Goal: Information Seeking & Learning: Learn about a topic

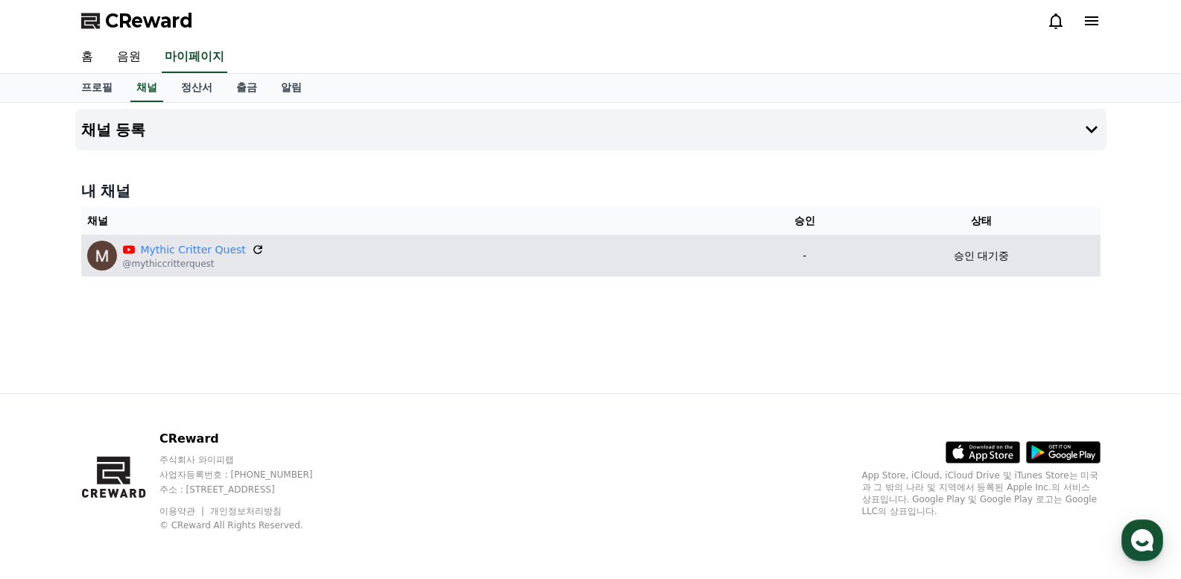
click at [253, 247] on icon at bounding box center [257, 249] width 9 height 9
click at [251, 250] on icon at bounding box center [257, 249] width 13 height 13
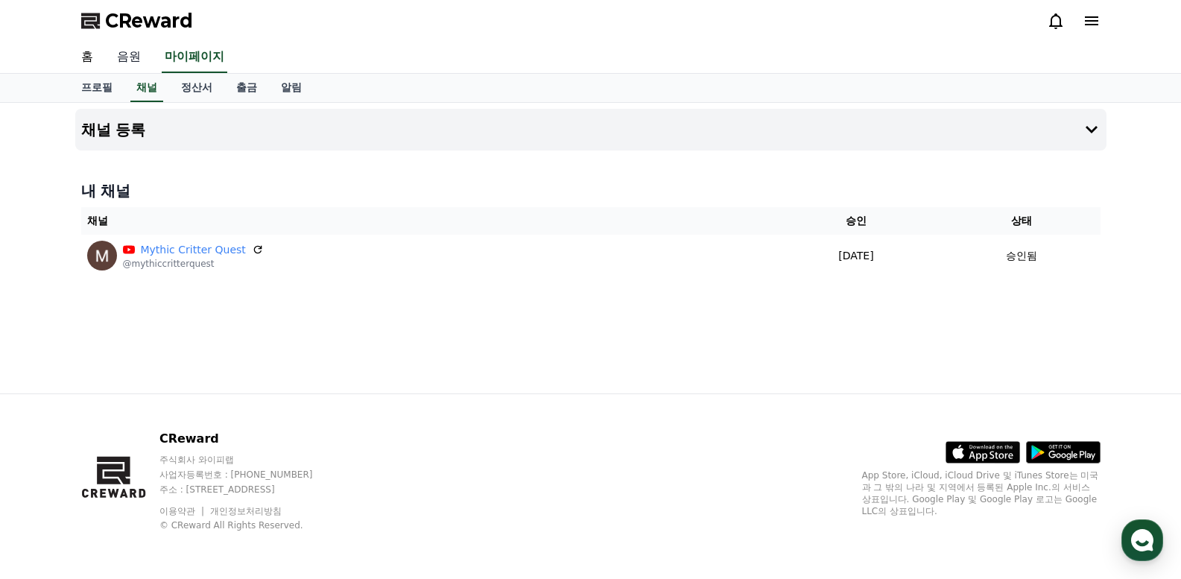
click at [131, 56] on link "음원" at bounding box center [129, 57] width 48 height 31
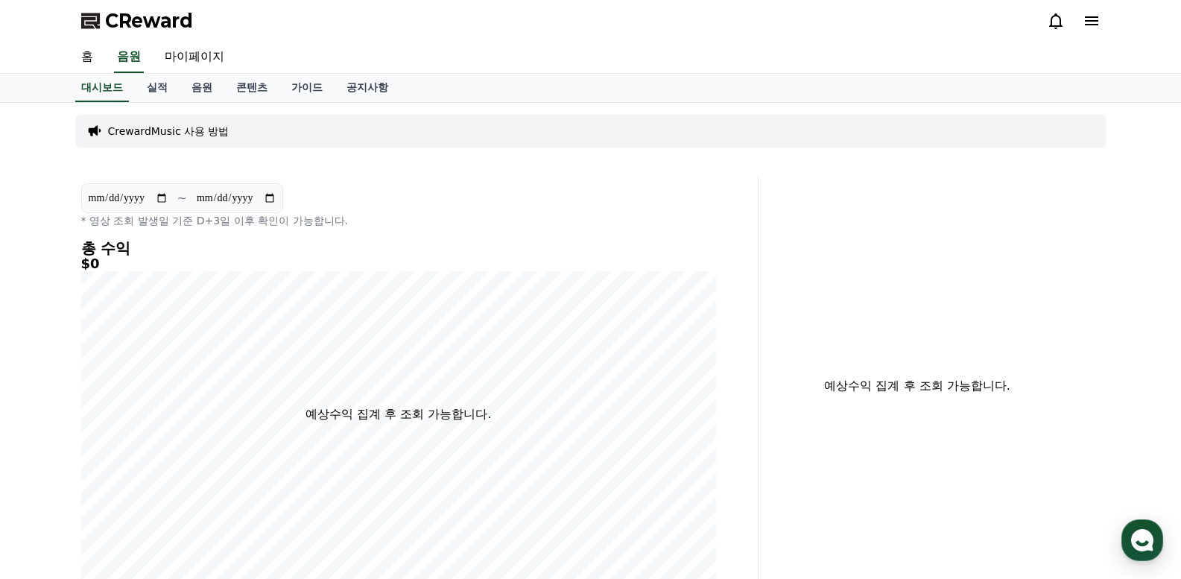
click at [183, 130] on p "CrewardMusic 사용 방법" at bounding box center [169, 131] width 122 height 15
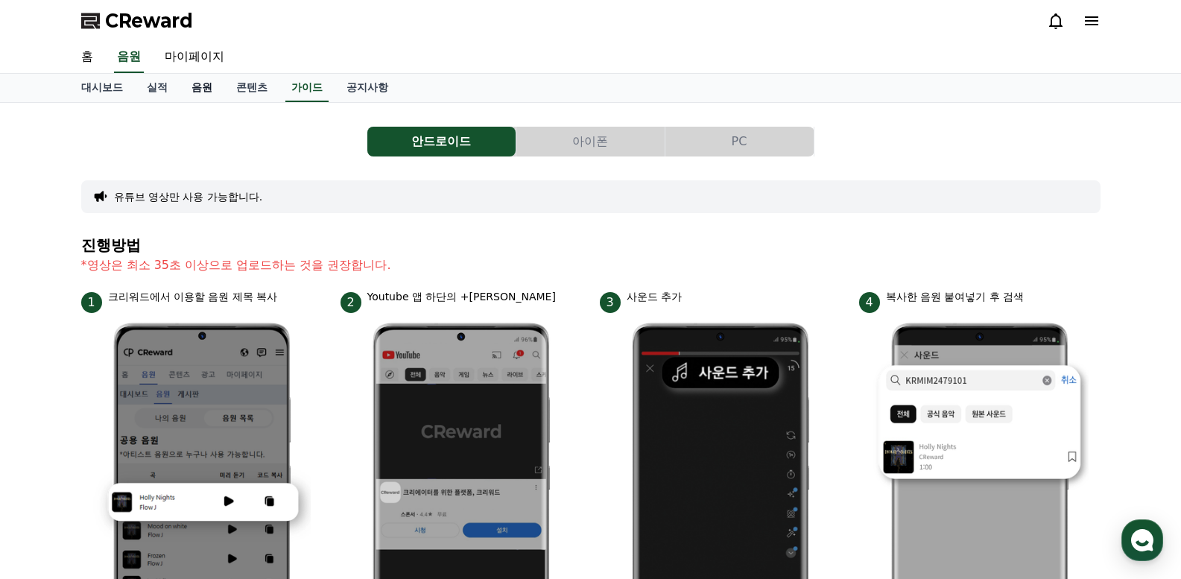
click at [197, 90] on link "음원" at bounding box center [202, 88] width 45 height 28
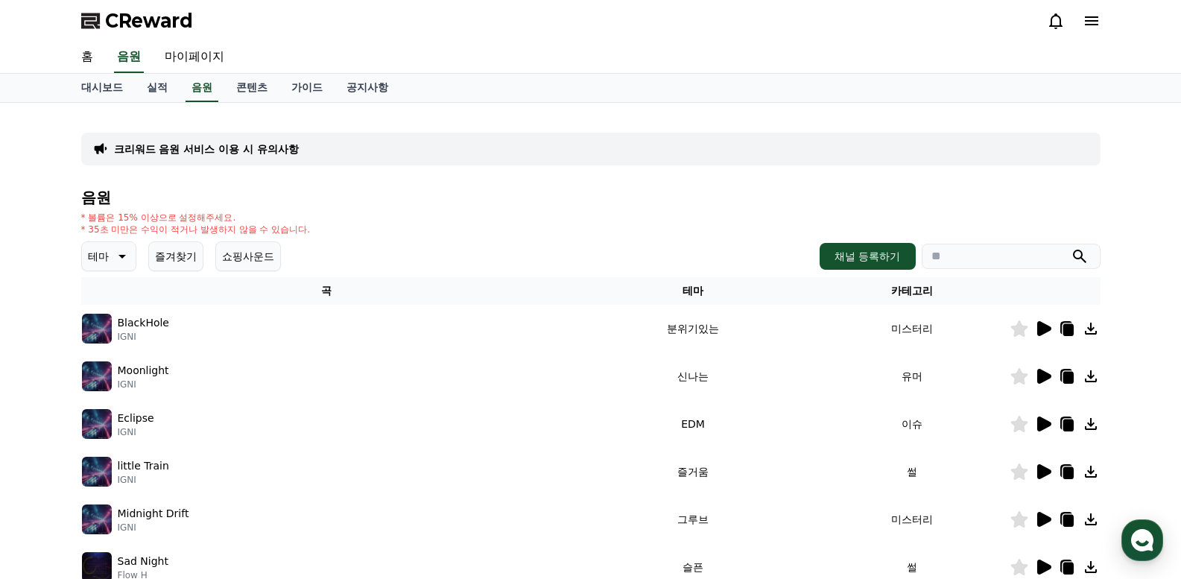
click at [105, 253] on p "테마" at bounding box center [98, 256] width 21 height 21
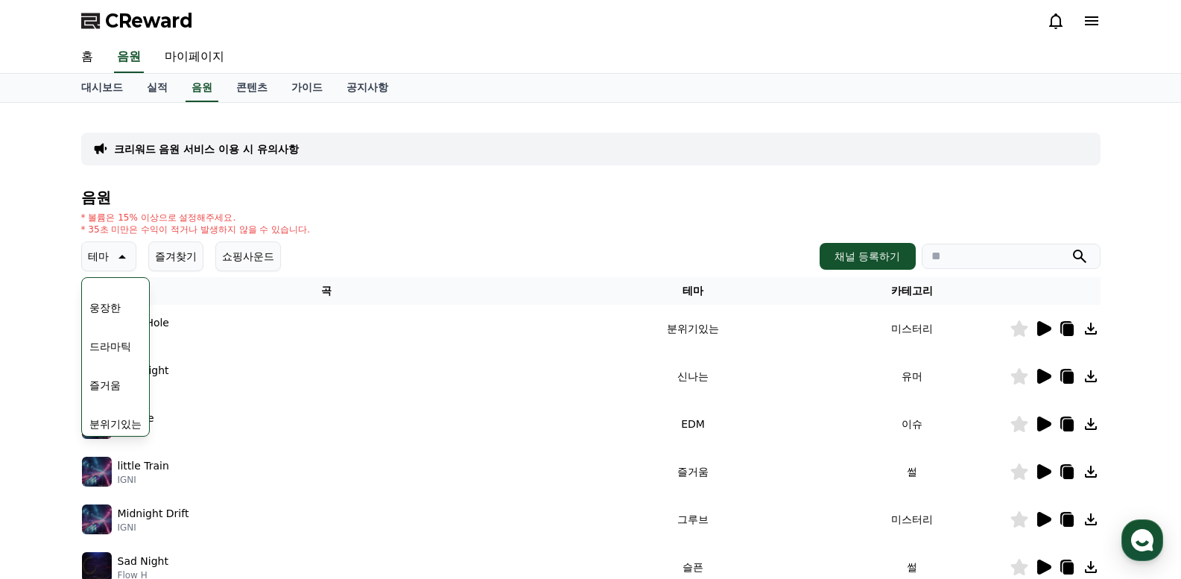
scroll to position [614, 0]
click at [106, 305] on button "귀여운" at bounding box center [104, 301] width 43 height 33
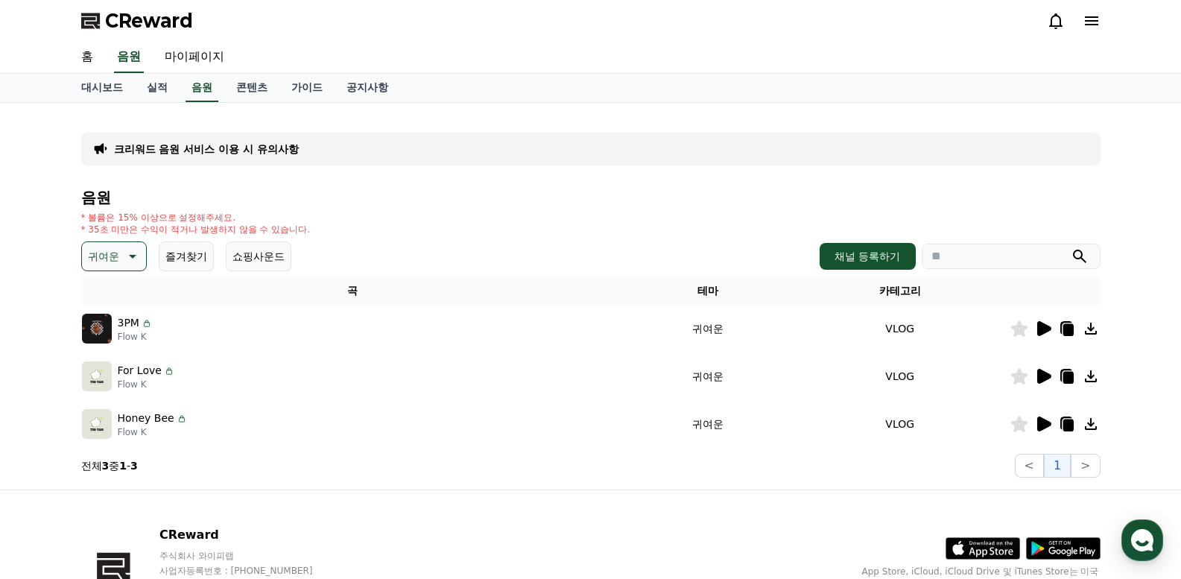
click at [1046, 423] on icon at bounding box center [1045, 424] width 14 height 15
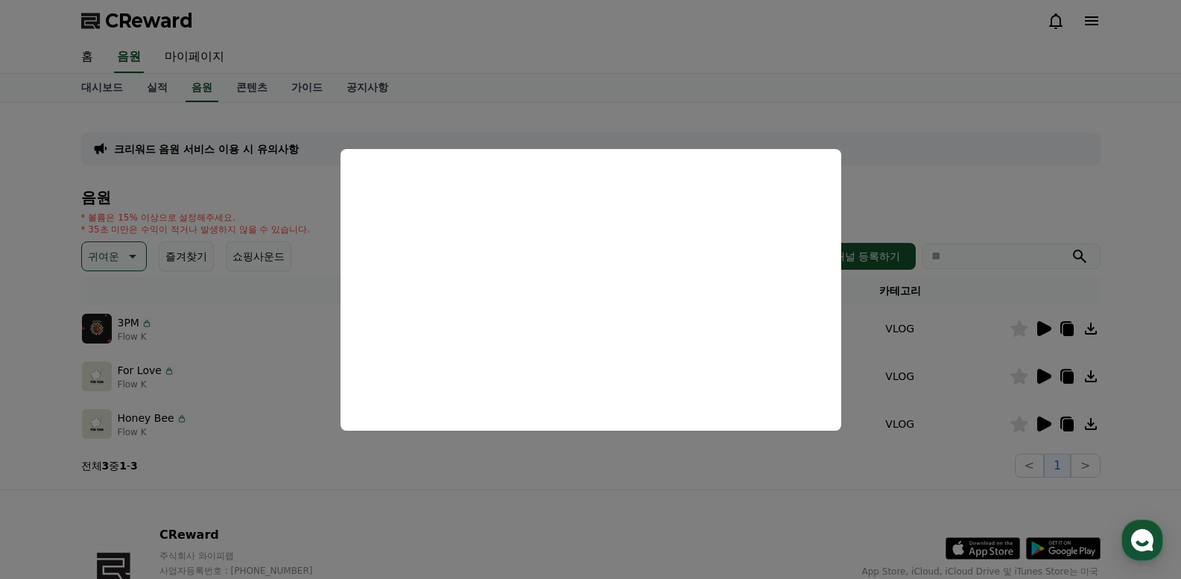
click at [34, 254] on button "close modal" at bounding box center [590, 289] width 1181 height 579
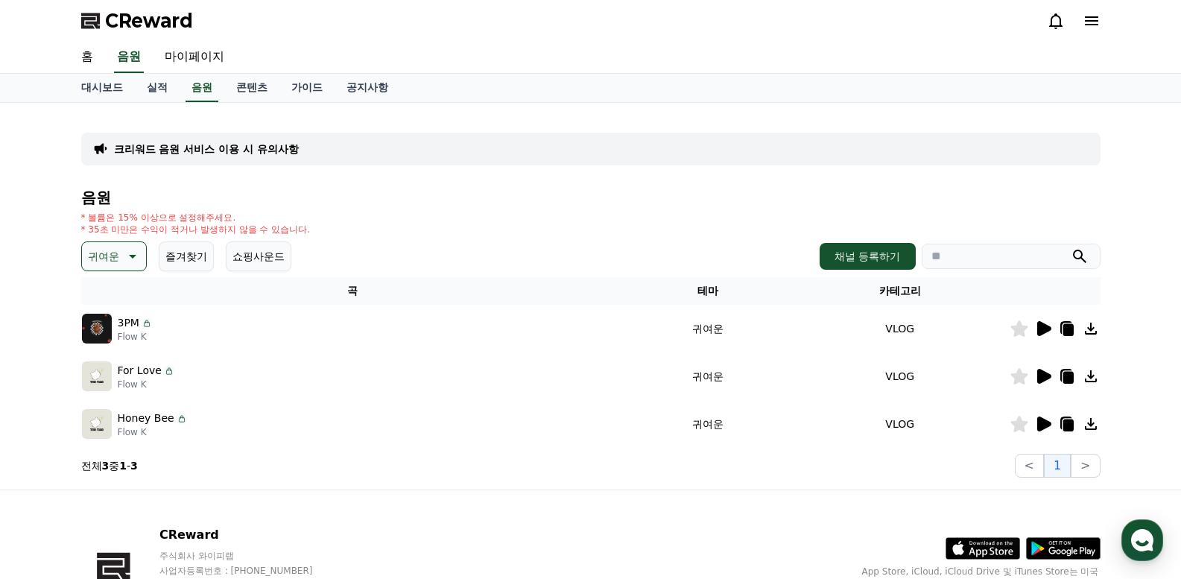
click at [1044, 375] on icon at bounding box center [1045, 376] width 14 height 15
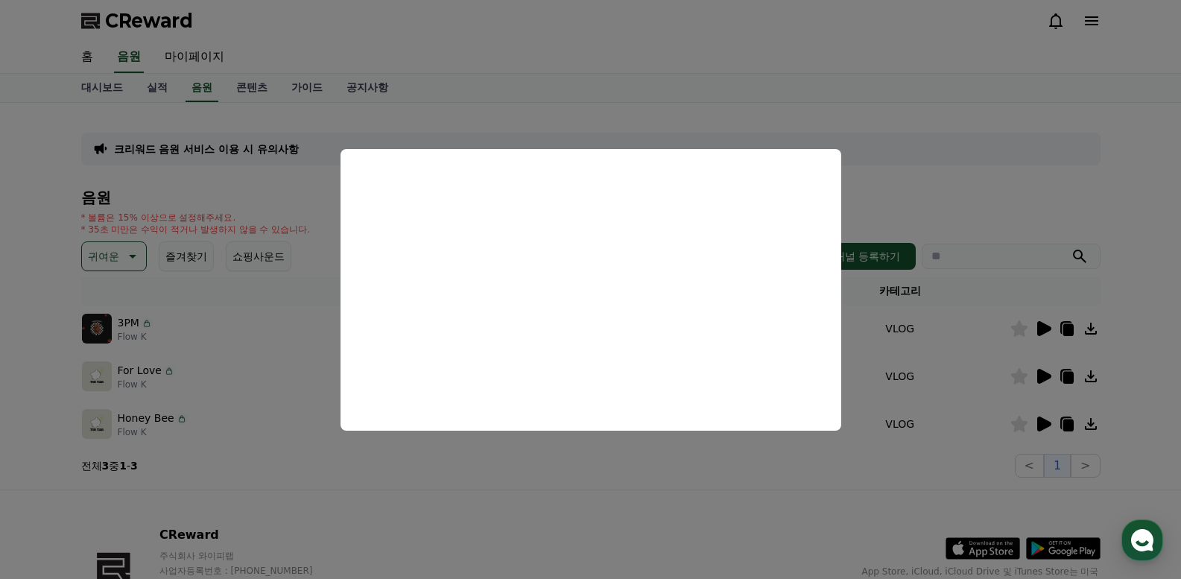
click at [1079, 119] on button "close modal" at bounding box center [590, 289] width 1181 height 579
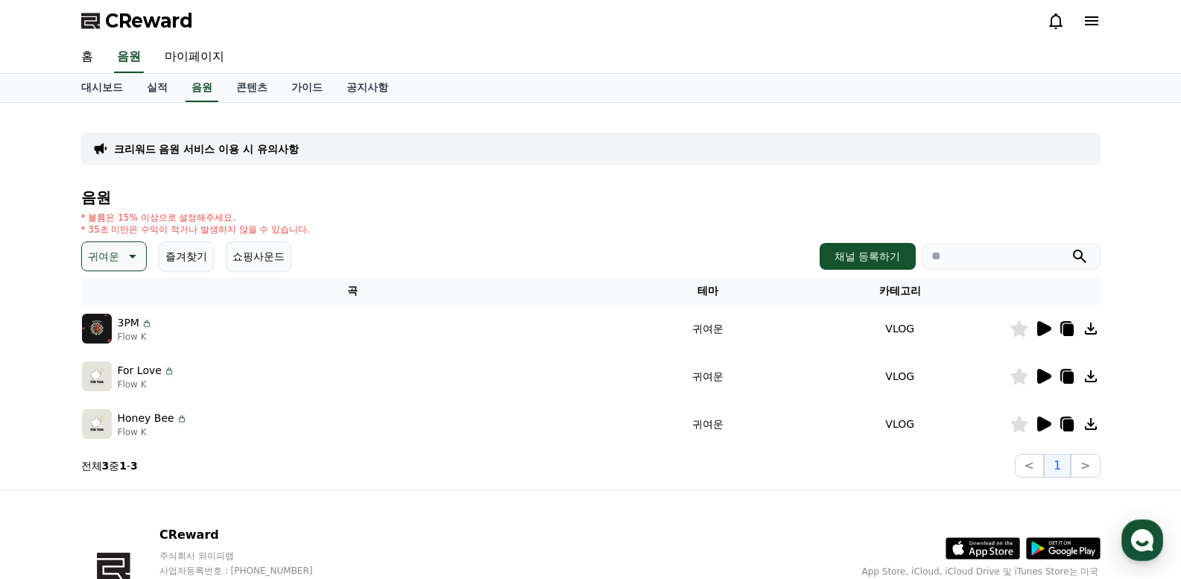
click at [1044, 330] on icon at bounding box center [1045, 328] width 14 height 15
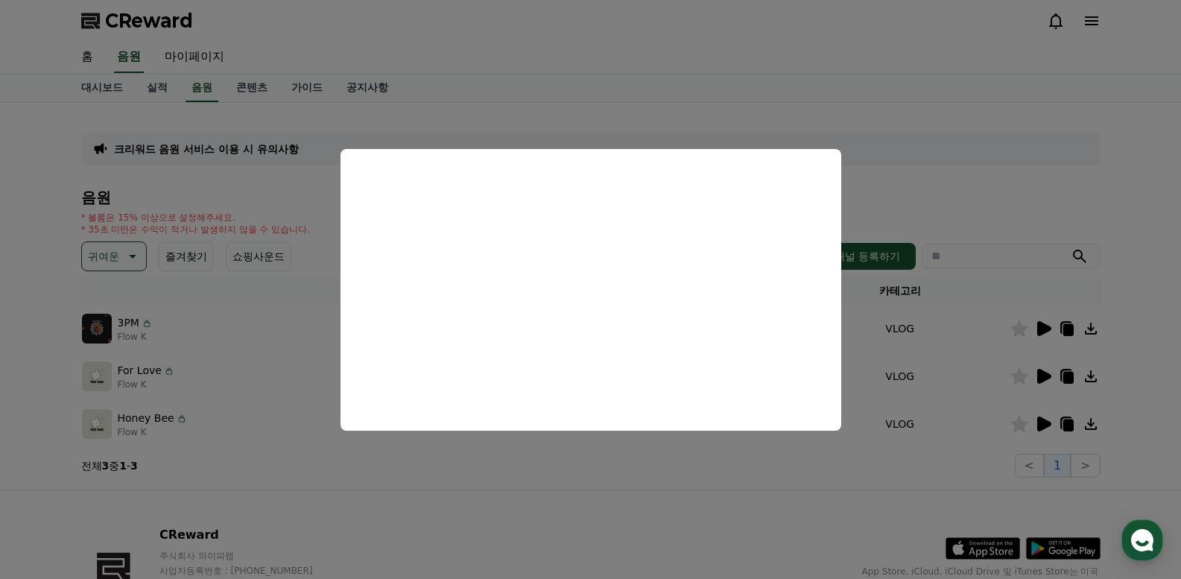
click at [0, 297] on button "close modal" at bounding box center [590, 289] width 1181 height 579
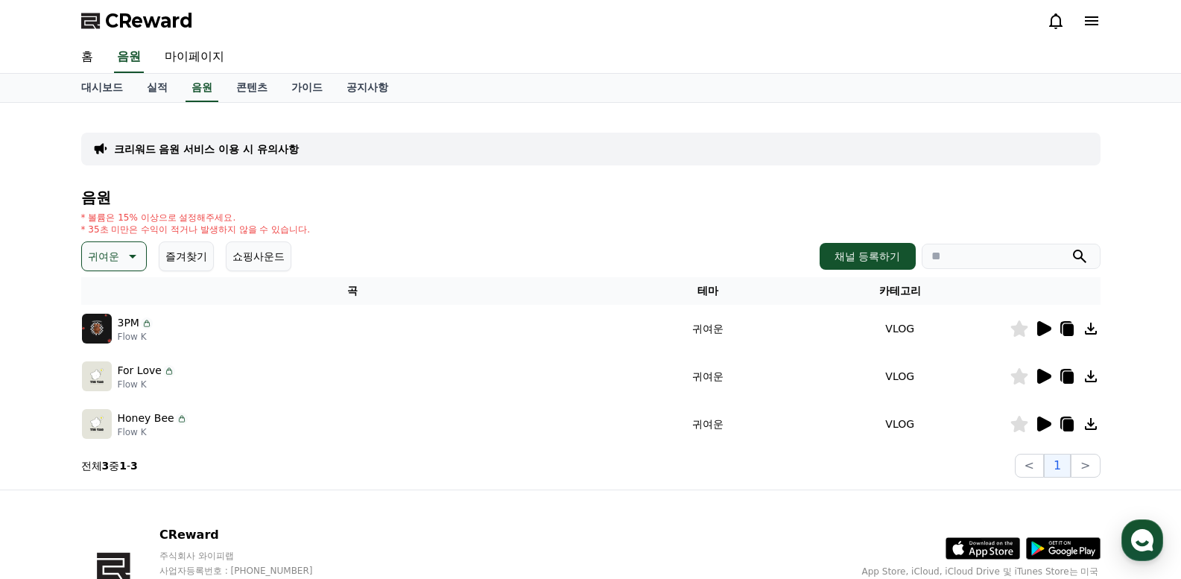
click at [1038, 423] on icon at bounding box center [1045, 424] width 14 height 15
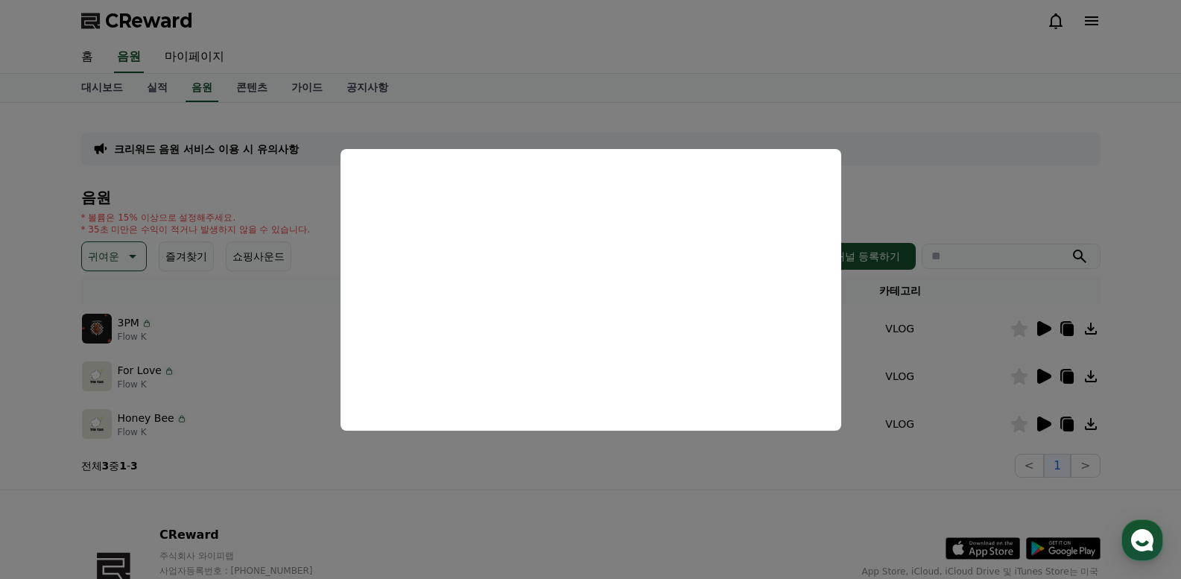
click at [979, 91] on button "close modal" at bounding box center [590, 289] width 1181 height 579
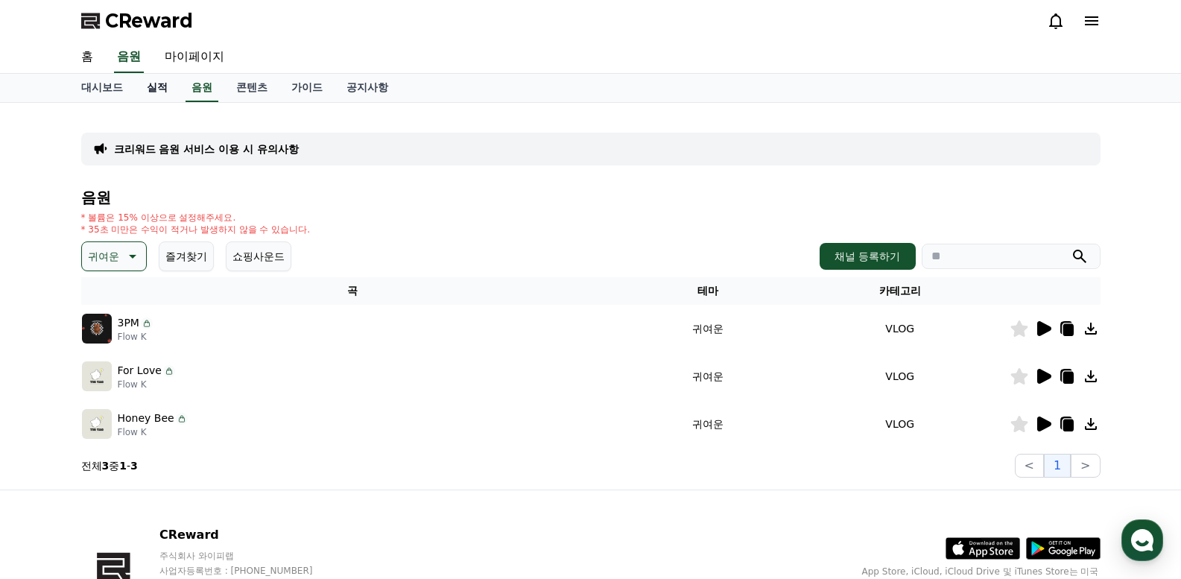
click at [151, 83] on link "실적" at bounding box center [157, 88] width 45 height 28
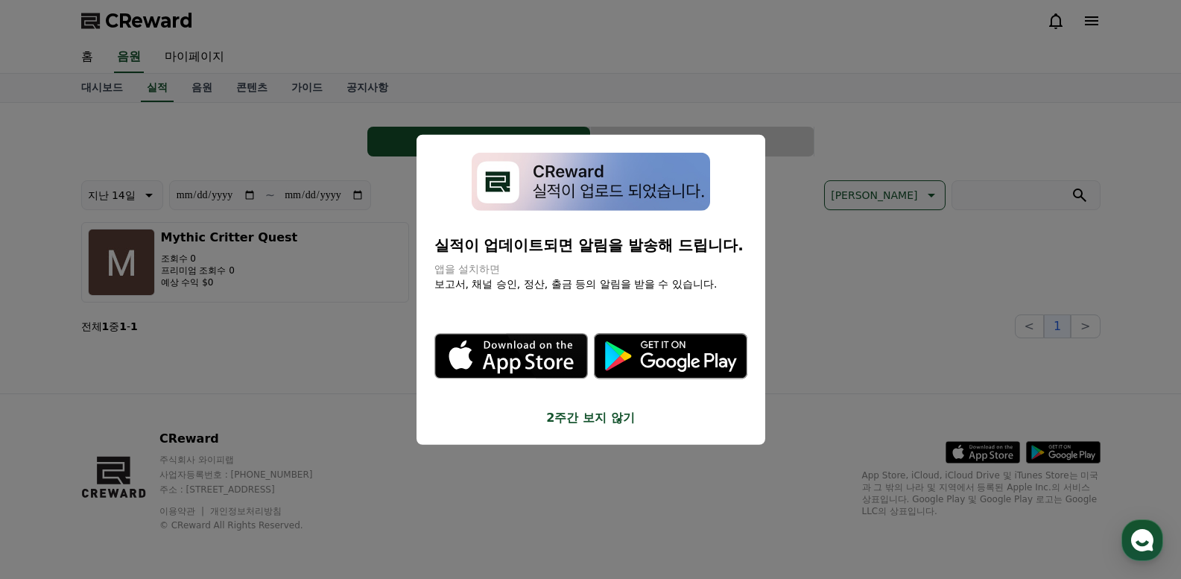
click at [591, 495] on button "close modal" at bounding box center [590, 289] width 1181 height 579
click at [254, 319] on button "close modal" at bounding box center [590, 289] width 1181 height 579
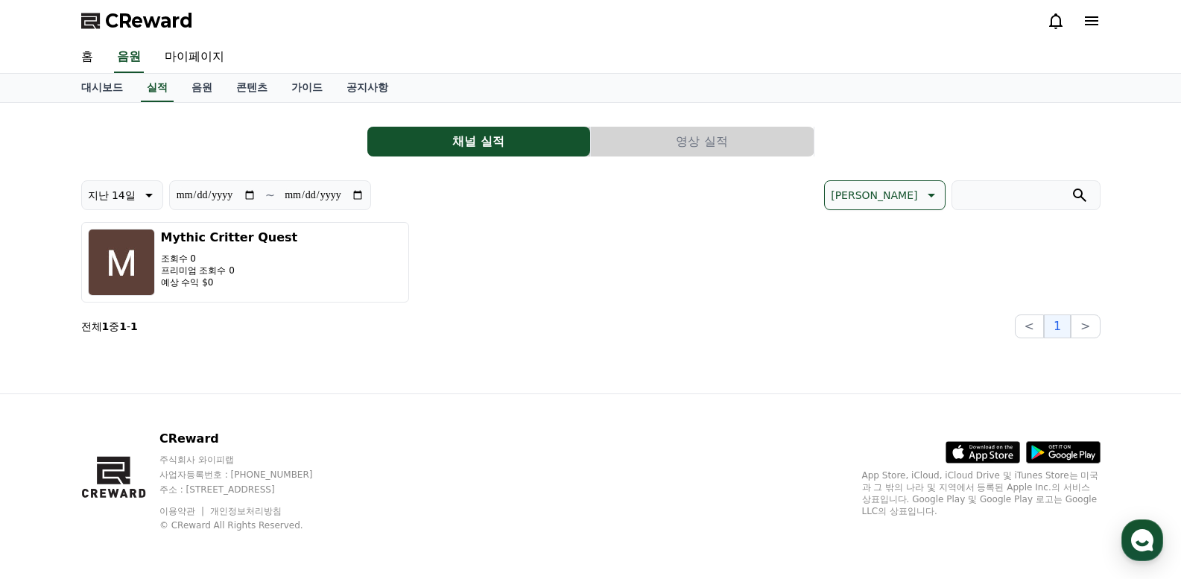
click at [687, 139] on button "영상 실적" at bounding box center [702, 142] width 223 height 30
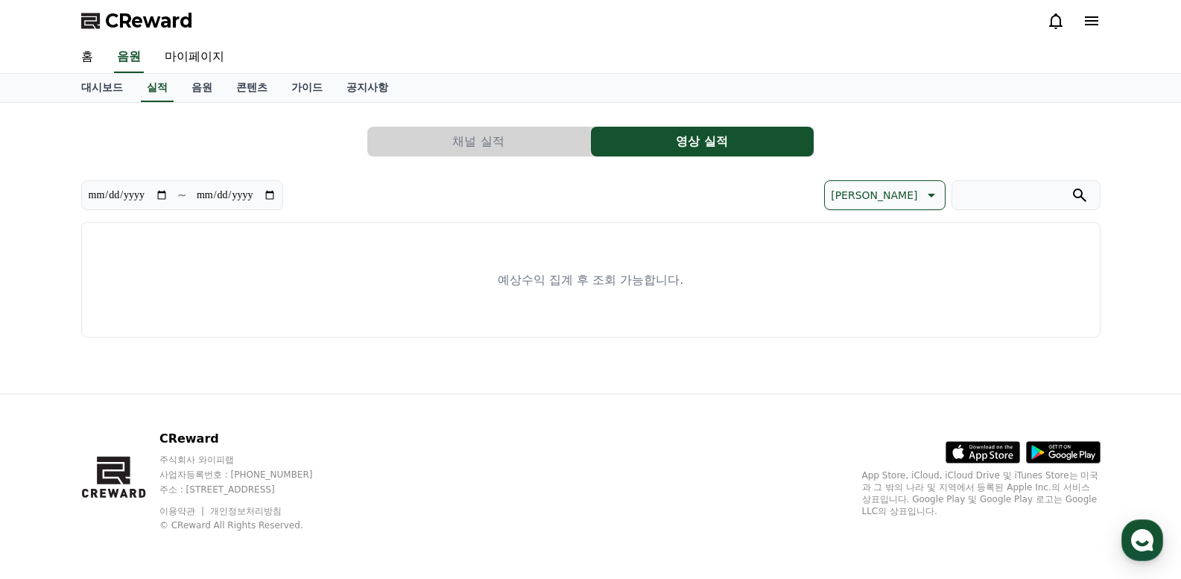
click at [458, 136] on button "채널 실적" at bounding box center [478, 142] width 223 height 30
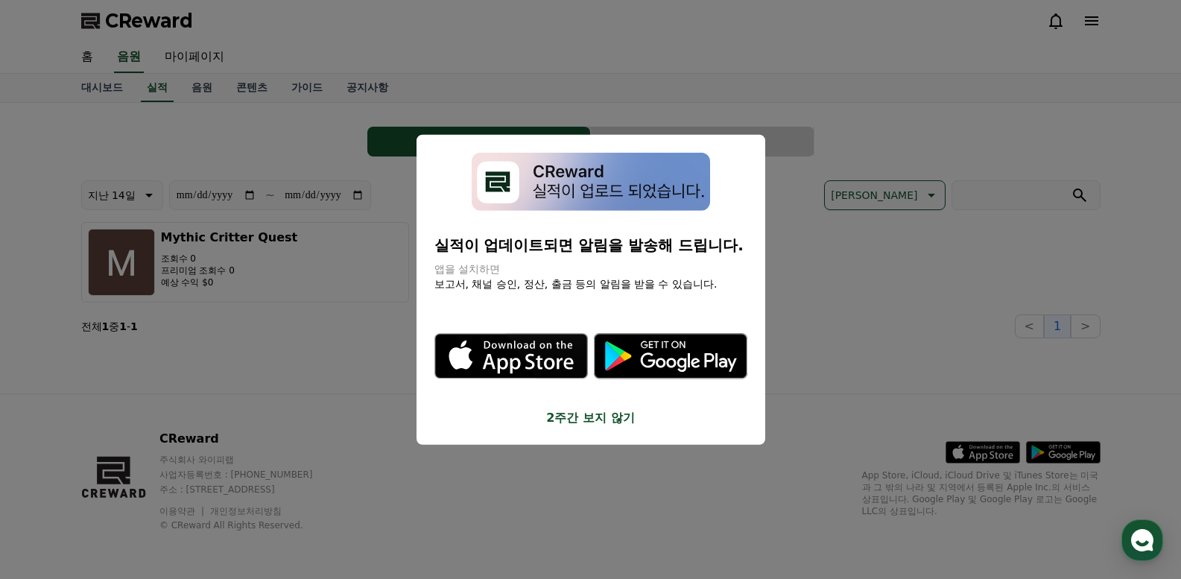
click at [306, 337] on button "close modal" at bounding box center [590, 289] width 1181 height 579
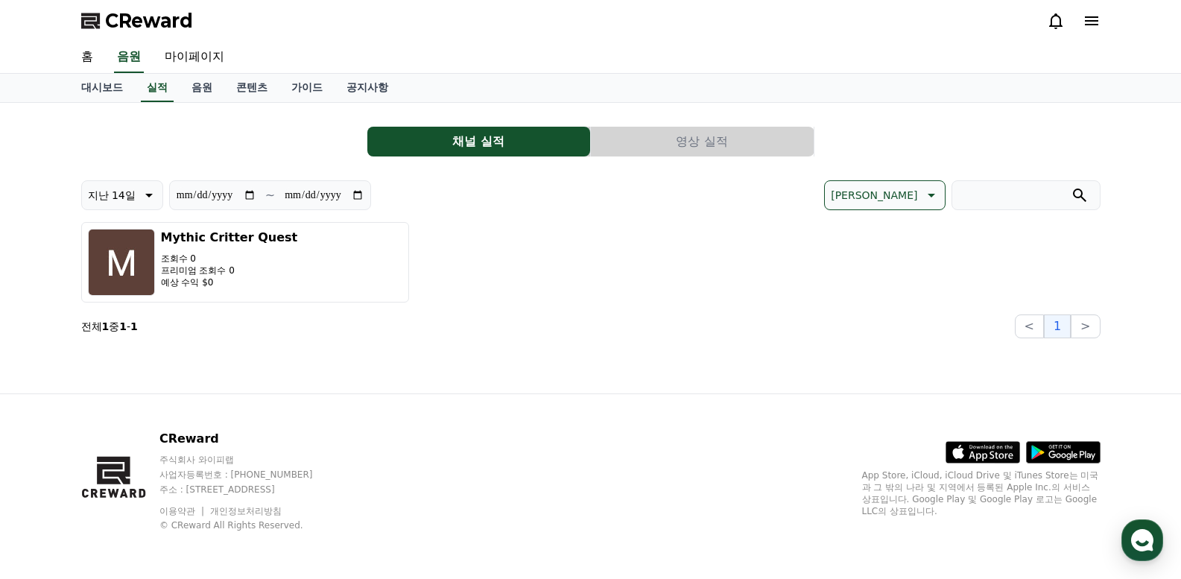
click at [675, 147] on button "영상 실적" at bounding box center [702, 142] width 223 height 30
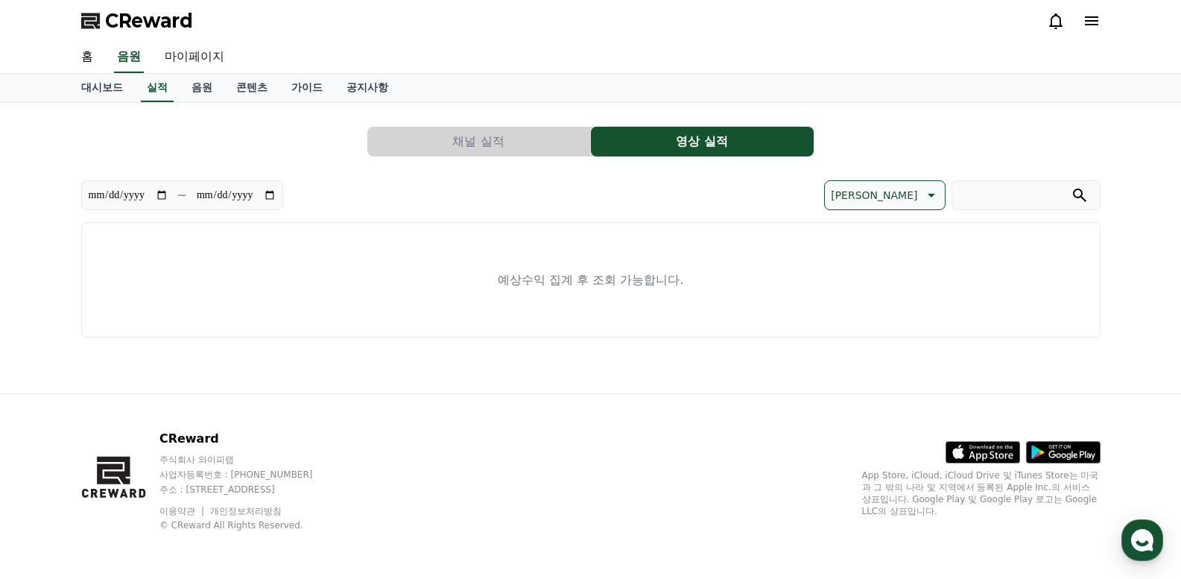
click at [171, 51] on link "마이페이지" at bounding box center [194, 57] width 83 height 31
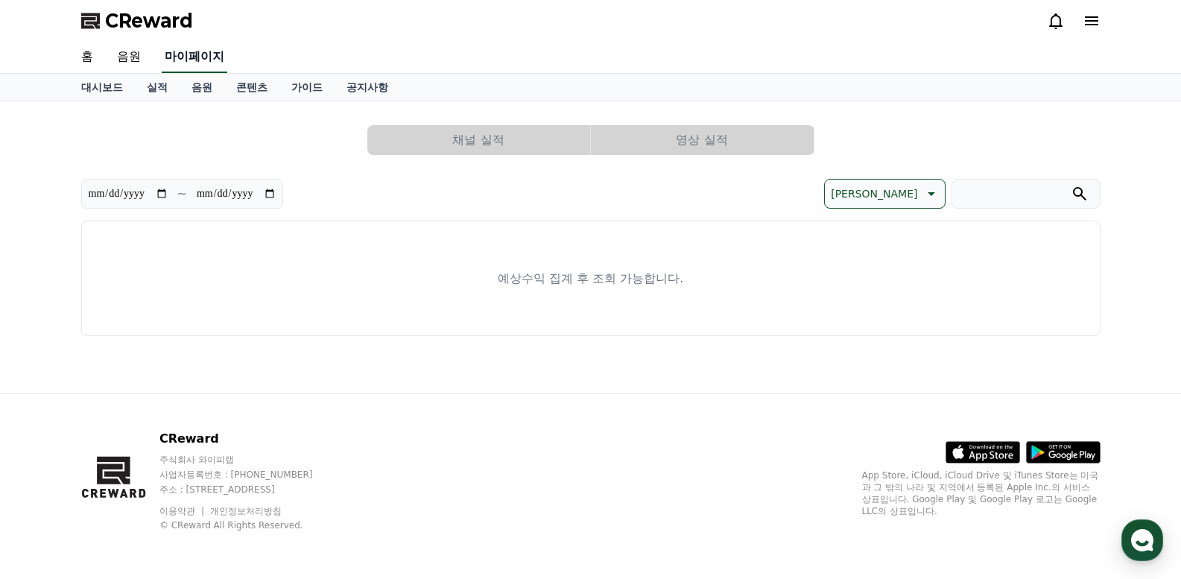
select select "**********"
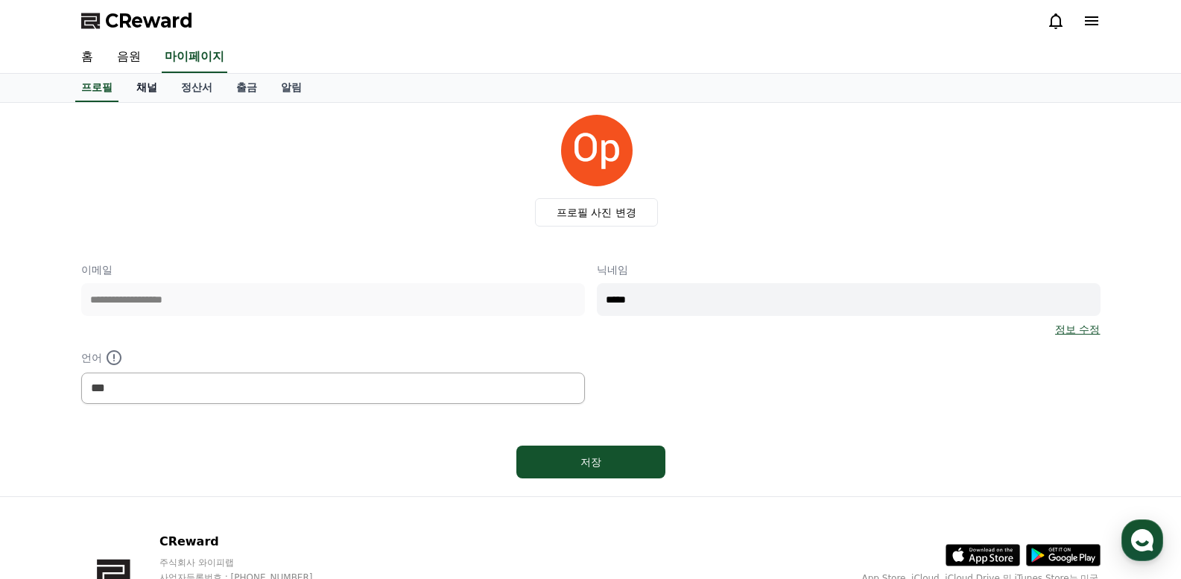
click at [145, 83] on link "채널" at bounding box center [146, 88] width 45 height 28
